Goal: Task Accomplishment & Management: Manage account settings

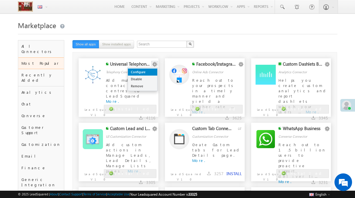
click at [151, 74] on link "Configure" at bounding box center [142, 72] width 29 height 7
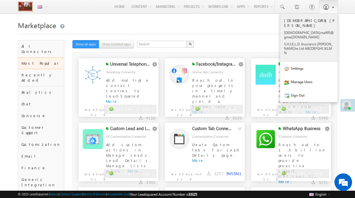
click at [317, 42] on p "S.H.I .E.L. D. Insur ance Priva te Ltd ABCDE FGHI JKLMN" at bounding box center [309, 48] width 50 height 13
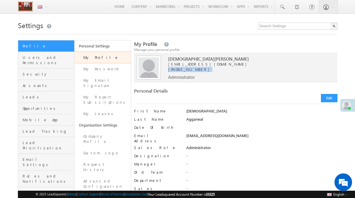
drag, startPoint x: 197, startPoint y: 70, endPoint x: 165, endPoint y: 70, distance: 32.0
click at [168, 70] on div "[PHONE_NUMBER]" at bounding box center [249, 69] width 163 height 5
copy span "[PHONE_NUMBER]"
